Goal: Register for event/course

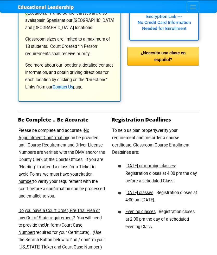
scroll to position [126, 0]
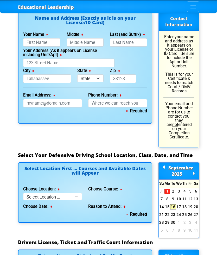
scroll to position [466, 0]
click at [76, 193] on select "Select Location ... Tampa Orlando Kissimmee [GEOGRAPHIC_DATA] - en español [GEO…" at bounding box center [52, 197] width 59 height 8
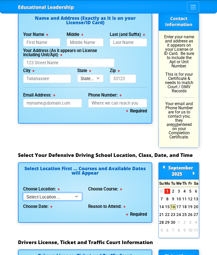
select select "2"
click at [34, 193] on select "Select Location ... Tampa Orlando Kissimmee [GEOGRAPHIC_DATA] - en español [GEO…" at bounding box center [52, 197] width 59 height 8
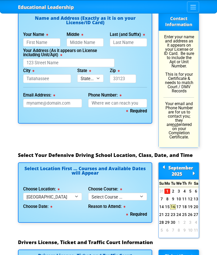
click at [141, 193] on select "Select Course ... 4 Hour BDI Class (Basic Course & TCAC) 4 Hour Under 25 Class …" at bounding box center [117, 197] width 59 height 8
select select "3"
select select
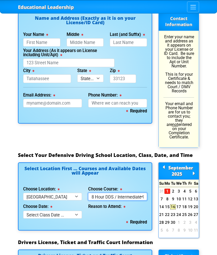
click at [142, 193] on select "Select Course ... 4 Hour BDI Class (Basic Course & TCAC) 4 Hour Under 25 Class …" at bounding box center [117, 197] width 59 height 8
select select "6"
click at [78, 211] on select "Select Class Date ... [DATE] -- ([DATE] from 8:30am-8:30pm) [DATE] -- ([DATE] f…" at bounding box center [52, 215] width 59 height 8
select select "[DATE], 7"
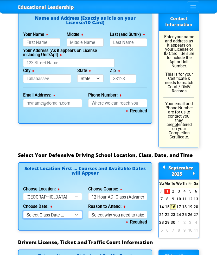
click at [39, 211] on select "Select Class Date ... [DATE] -- ([DATE] from 8:30am-8:30pm) [DATE] -- ([DATE] f…" at bounding box center [52, 215] width 59 height 8
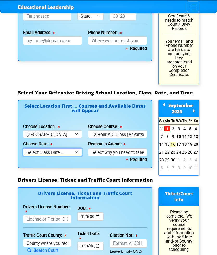
scroll to position [528, 0]
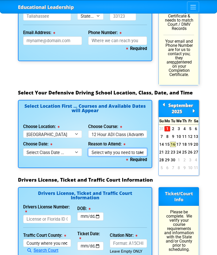
click at [109, 148] on select "Select why you need to take class ... Court Ordered by a Judge - 12 Hour Advanc…" at bounding box center [117, 152] width 59 height 8
click at [113, 148] on select "Select why you need to take class ... Court Ordered by a Judge - 12 Hour Advanc…" at bounding box center [117, 152] width 59 height 8
select select "12 Hour ADI - Court Ordered"
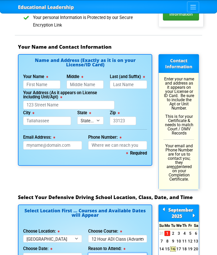
scroll to position [424, 0]
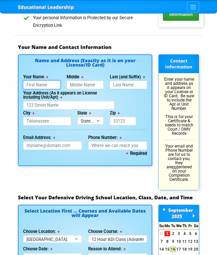
click at [35, 81] on input "Your Name" at bounding box center [41, 85] width 37 height 9
type input "[PERSON_NAME]"
click at [75, 81] on input "Middle" at bounding box center [85, 85] width 37 height 9
type input "[PERSON_NAME]"
click at [118, 81] on input "Last (and Suffix)" at bounding box center [128, 85] width 37 height 9
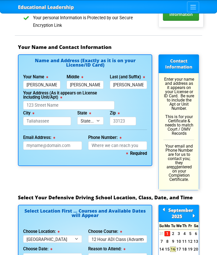
click at [9, 73] on div "Educational Leadership Home Courses Certified Defensive Driving Courses 4-Hour …" at bounding box center [108, 188] width 217 height 1224
click at [125, 81] on input "[PERSON_NAME]" at bounding box center [128, 85] width 37 height 9
click at [30, 117] on input "City" at bounding box center [47, 121] width 48 height 9
type input "[PERSON_NAME]"
type input "[GEOGRAPHIC_DATA]"
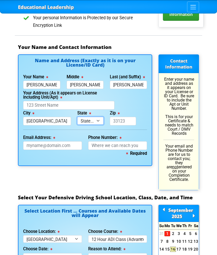
click at [86, 117] on select "State... FL AK AL AR AZ CA CO CT DE GA HI IA ID IL IN KS [GEOGRAPHIC_DATA] LA M…" at bounding box center [90, 121] width 26 height 8
select select "{"fullName":"[US_STATE]","abbreviation":"FL","uniqueId":"1d559909-6cf0-4a4d-848…"
click at [32, 141] on input "Email Address:" at bounding box center [52, 145] width 59 height 9
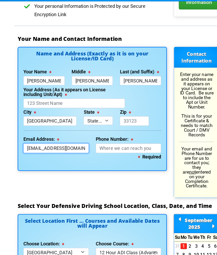
scroll to position [421, 0]
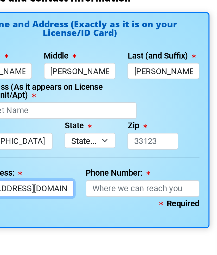
type input "[EMAIL_ADDRESS][DOMAIN_NAME]"
click at [88, 144] on input "Phone Number:" at bounding box center [117, 148] width 59 height 9
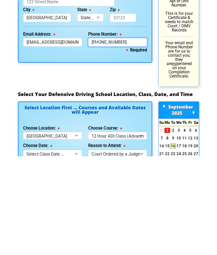
scroll to position [429, 0]
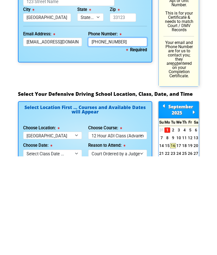
type input "[PHONE_NUMBER]"
click at [194, 241] on link "20" at bounding box center [196, 243] width 6 height 5
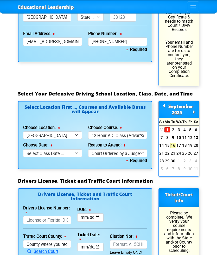
click at [192, 143] on link "19" at bounding box center [190, 145] width 6 height 5
click at [194, 143] on link "20" at bounding box center [196, 145] width 6 height 5
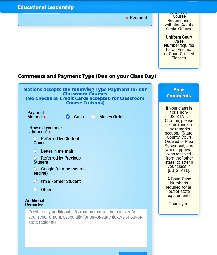
scroll to position [824, 0]
click at [35, 167] on input "Google (or other search engine)" at bounding box center [35, 168] width 3 height 3
radio input "true"
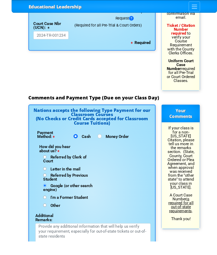
scroll to position [813, 0]
